Goal: Transaction & Acquisition: Book appointment/travel/reservation

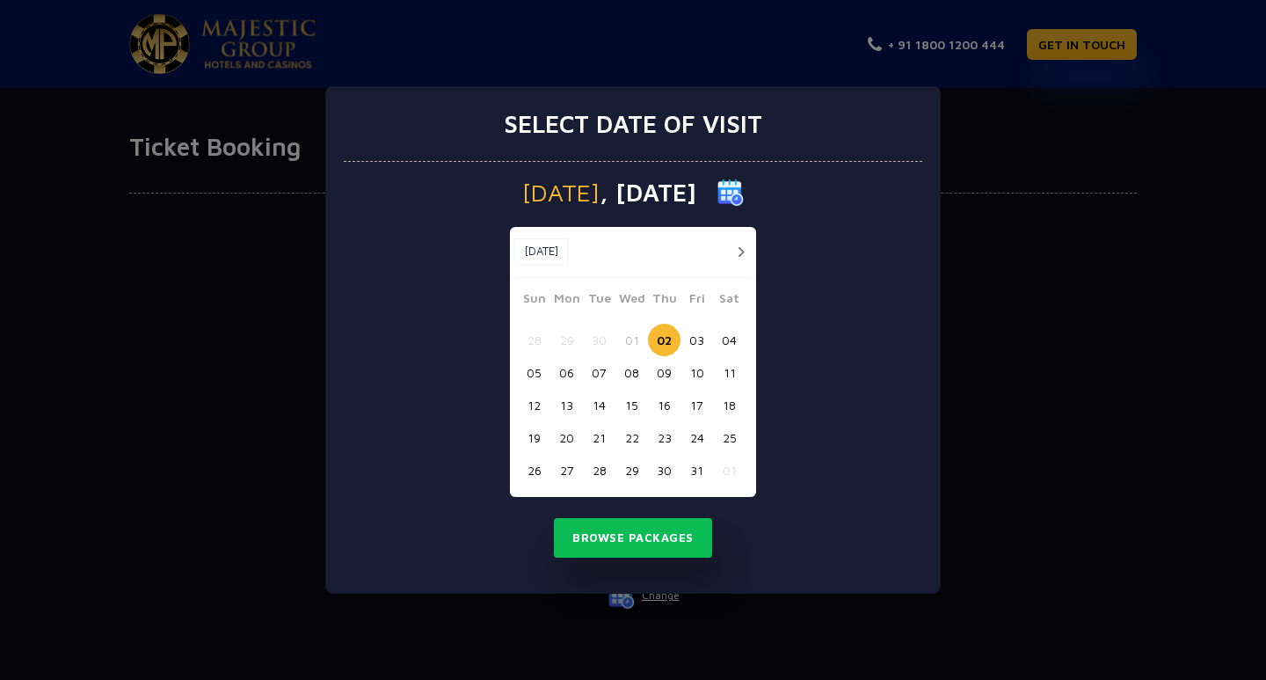
click at [536, 409] on button "12" at bounding box center [534, 405] width 33 height 33
click at [595, 543] on button "Browse Packages" at bounding box center [633, 538] width 158 height 40
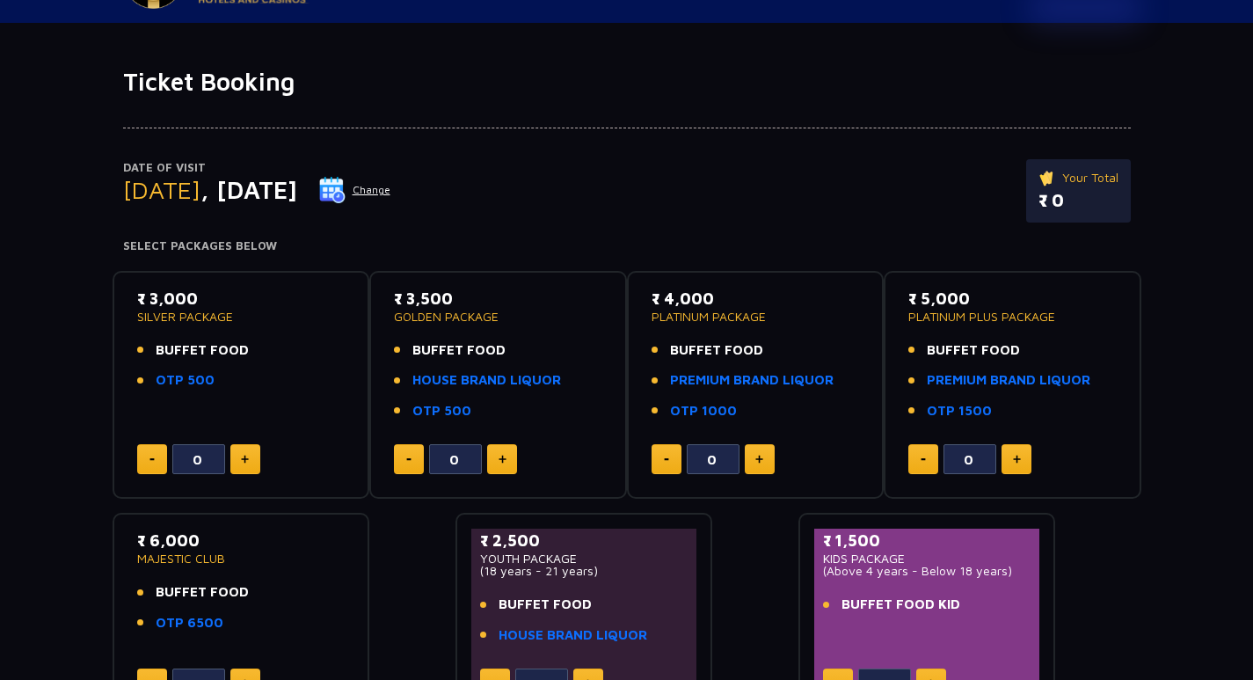
scroll to position [176, 0]
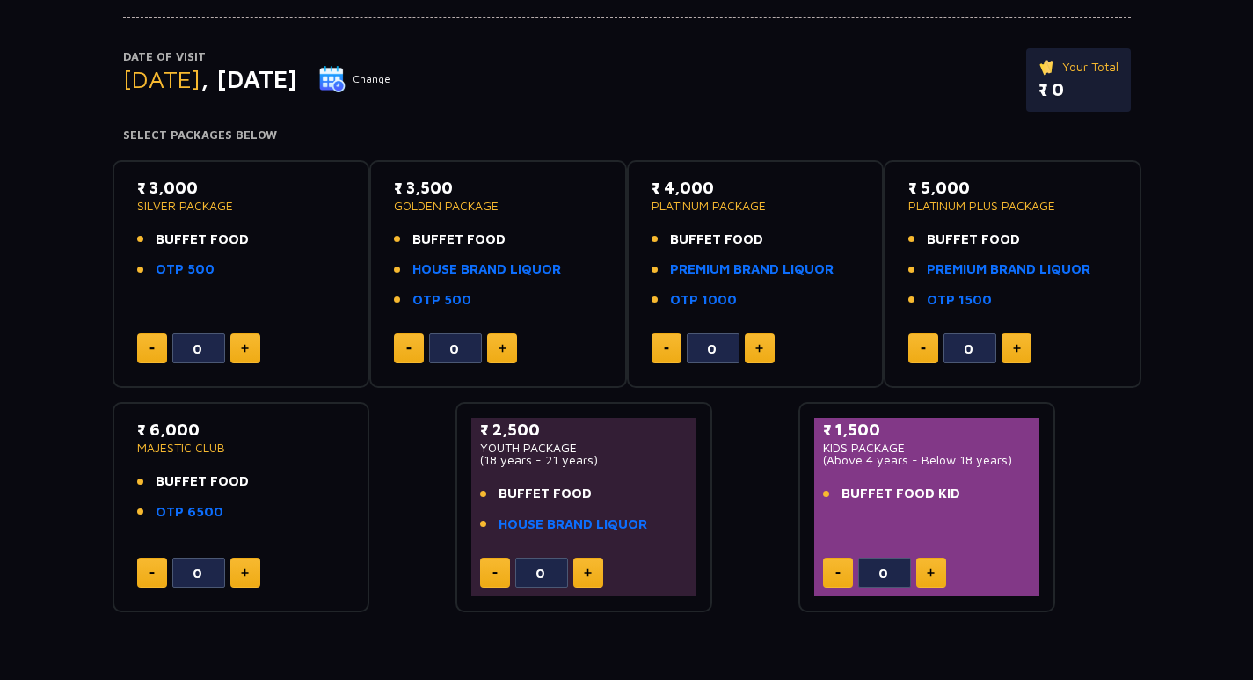
click at [236, 348] on button at bounding box center [245, 348] width 30 height 30
type input "1"
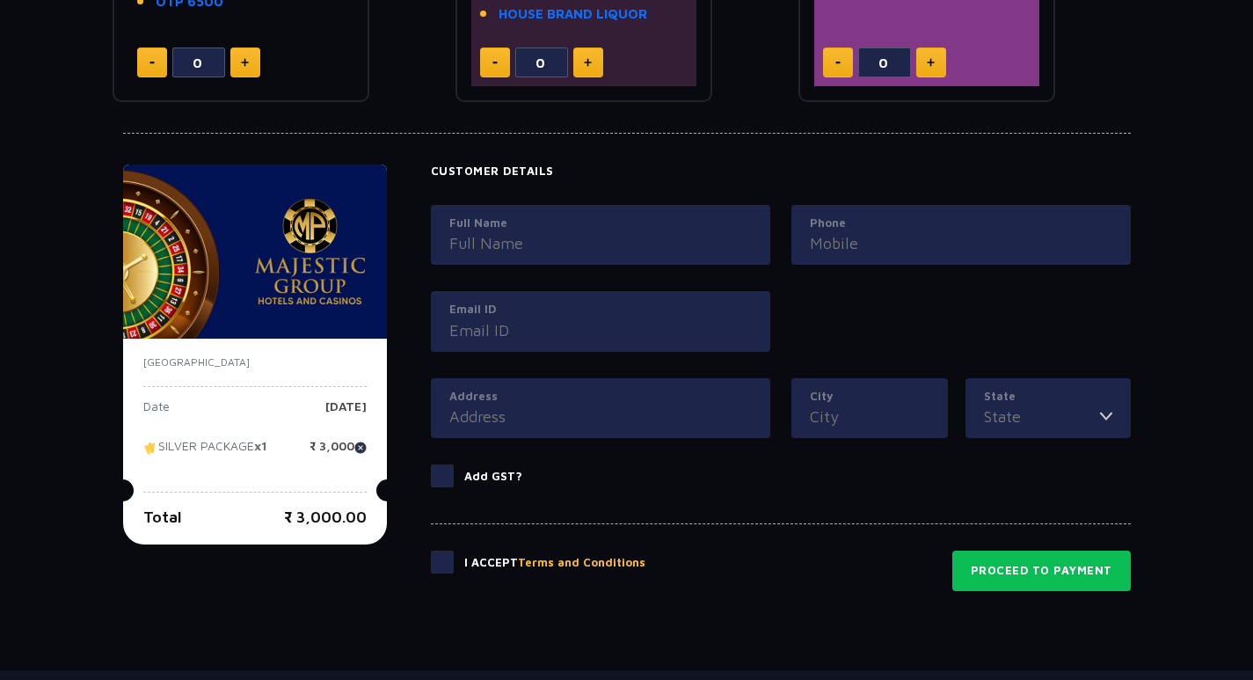
scroll to position [791, 0]
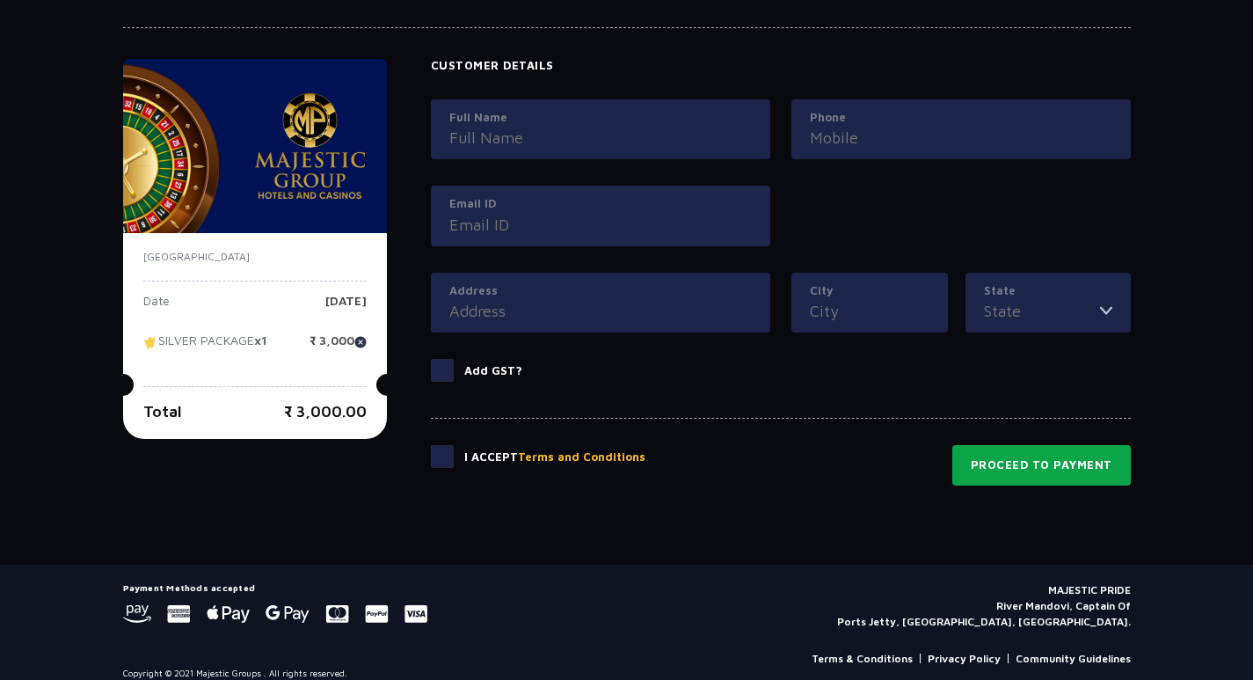
click at [1044, 479] on button "Proceed to Payment" at bounding box center [1041, 465] width 179 height 40
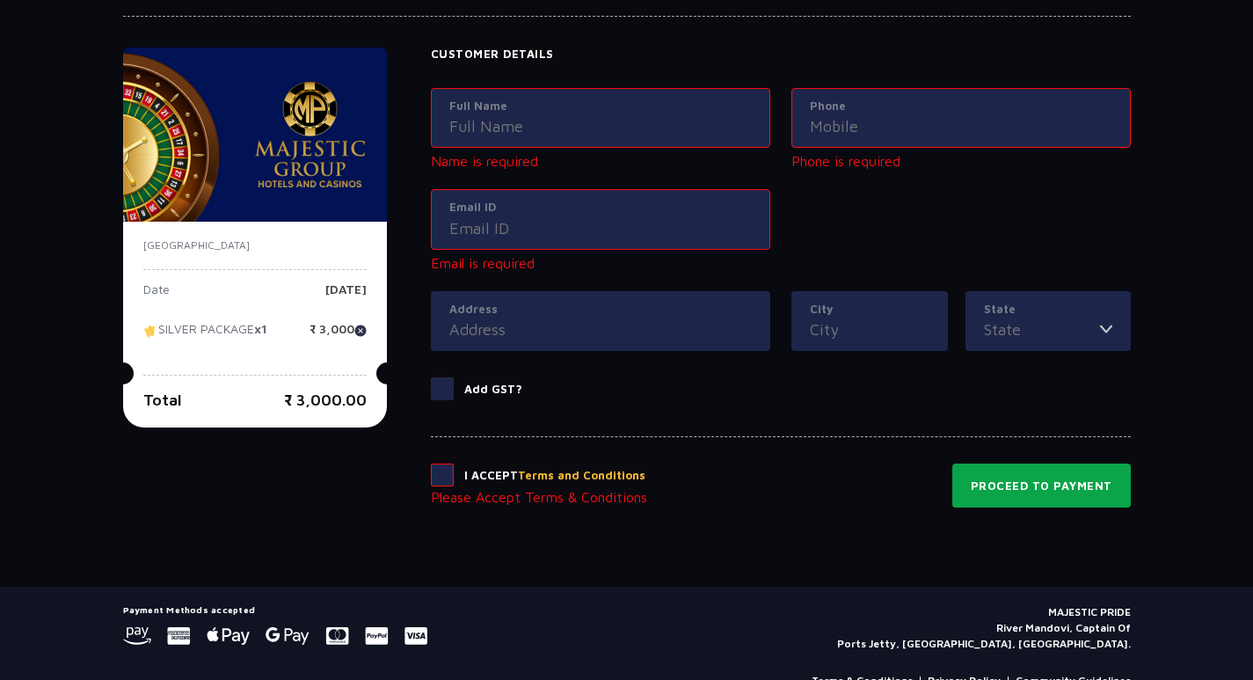
scroll to position [802, 0]
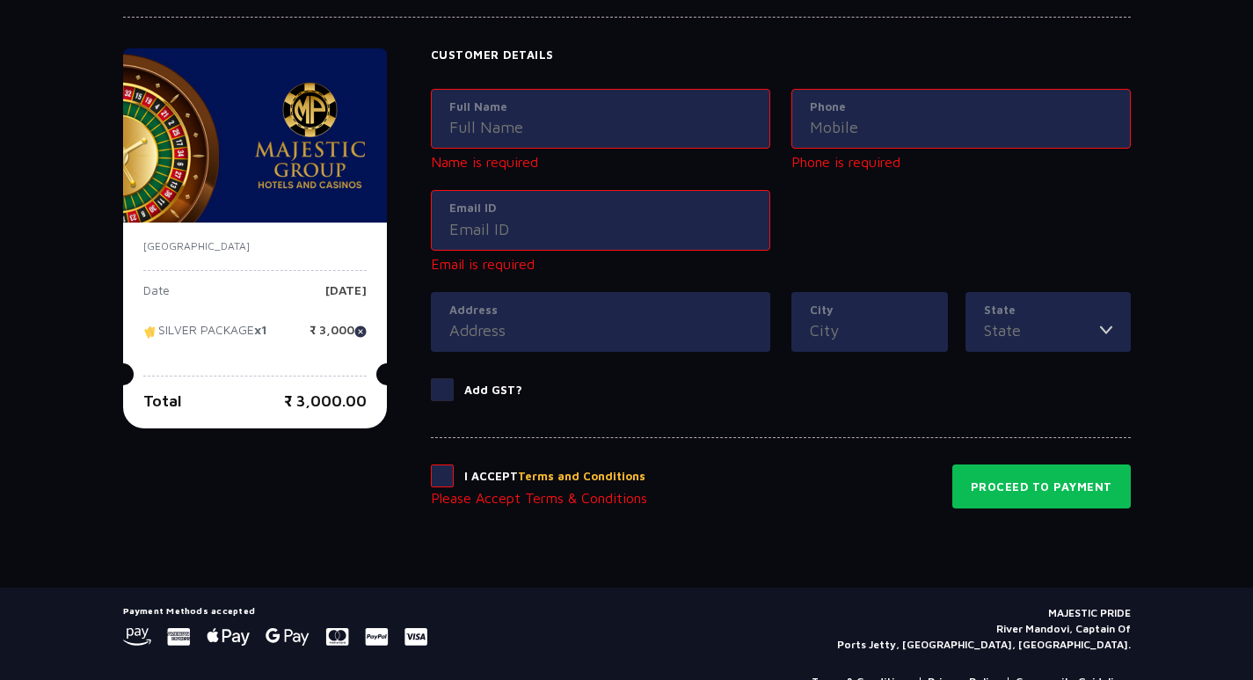
drag, startPoint x: 379, startPoint y: 441, endPoint x: 394, endPoint y: 468, distance: 30.3
click at [390, 467] on div "[GEOGRAPHIC_DATA] Date [DATE] SILVER PACKAGE x1 ₹ 3,000 Total ₹ 3,000.00 Procee…" at bounding box center [627, 278] width 1008 height 460
drag, startPoint x: 435, startPoint y: 479, endPoint x: 446, endPoint y: 477, distance: 10.9
click at [437, 479] on span at bounding box center [442, 475] width 23 height 23
click at [0, 0] on input "checkbox" at bounding box center [0, 0] width 0 height 0
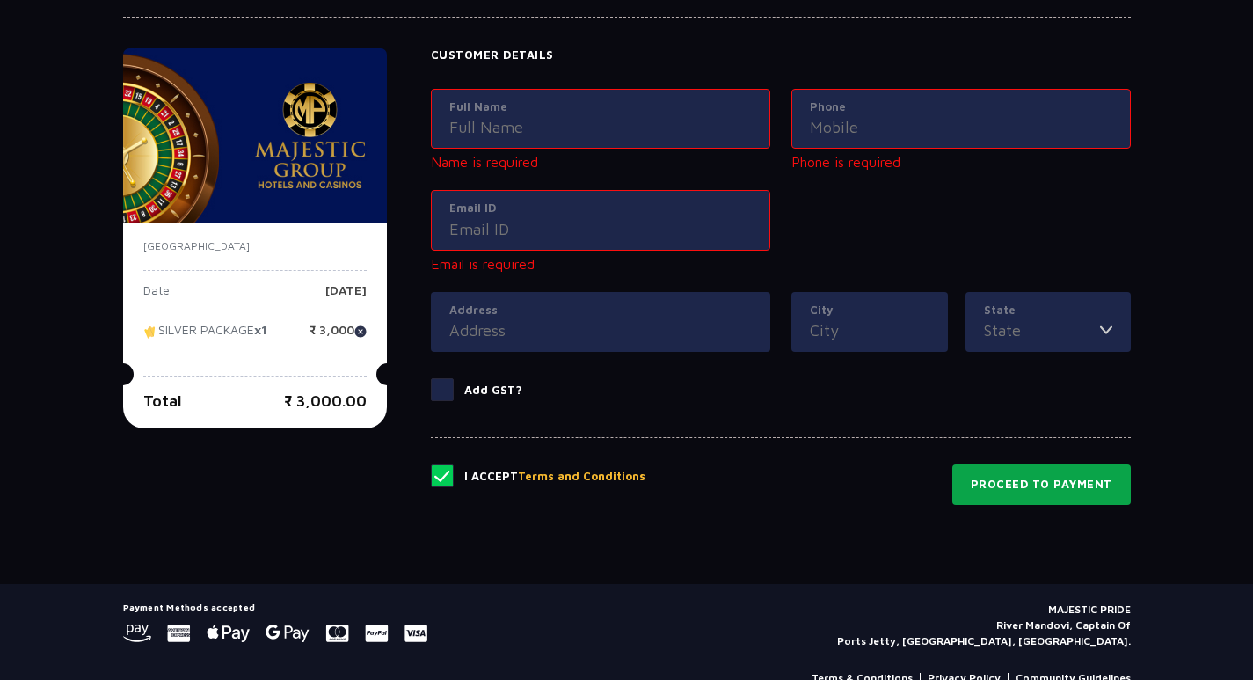
click at [1006, 494] on button "Proceed to Payment" at bounding box center [1041, 484] width 179 height 40
click at [536, 113] on label "Full Name" at bounding box center [600, 107] width 302 height 18
click at [536, 115] on input "Full Name" at bounding box center [600, 127] width 302 height 24
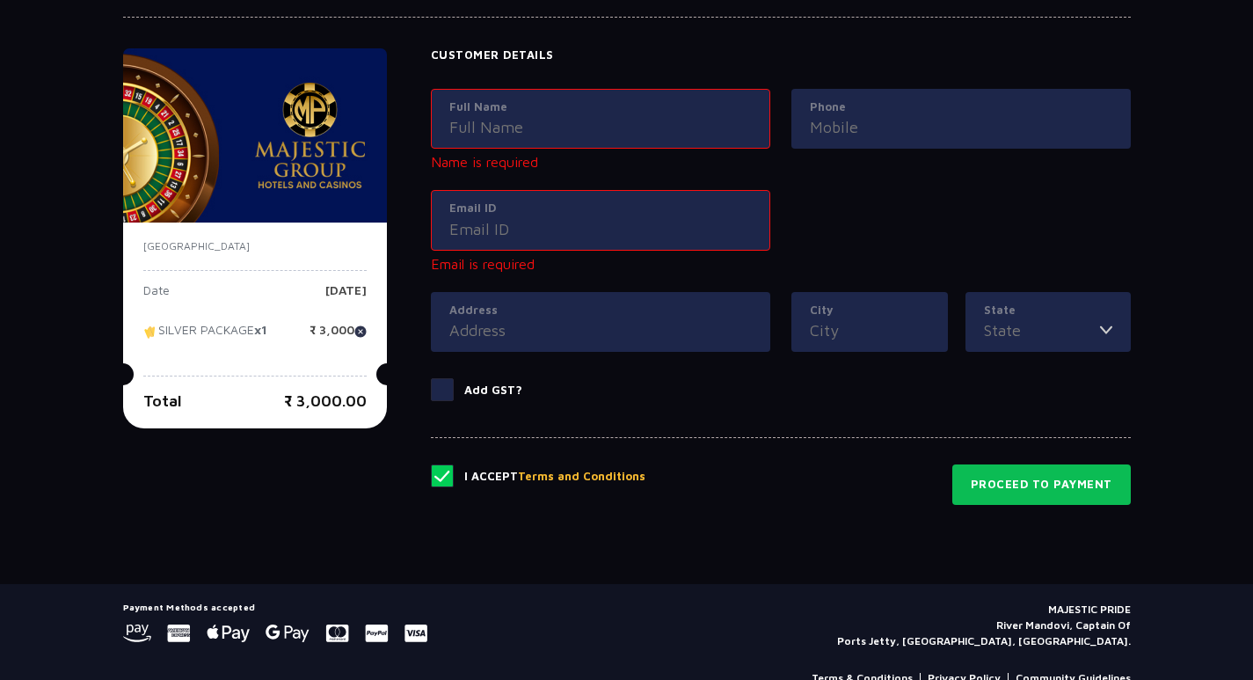
click at [950, 134] on input "Phone" at bounding box center [961, 127] width 302 height 24
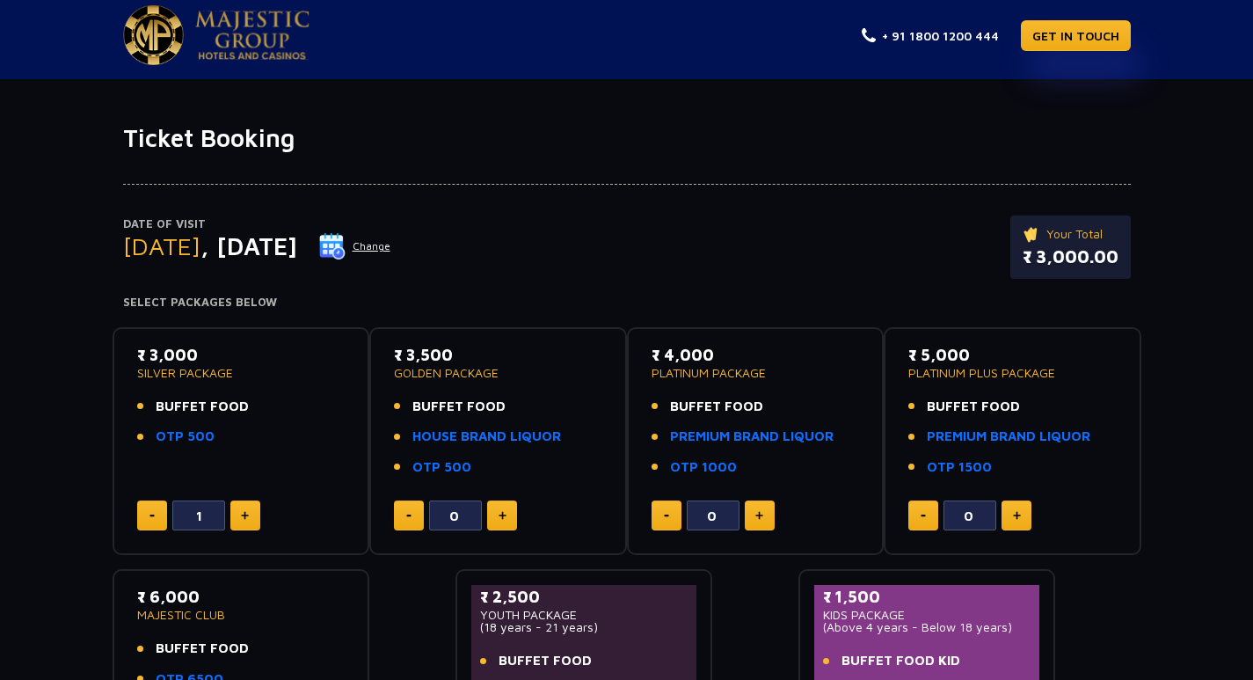
scroll to position [0, 0]
